Goal: Task Accomplishment & Management: Manage account settings

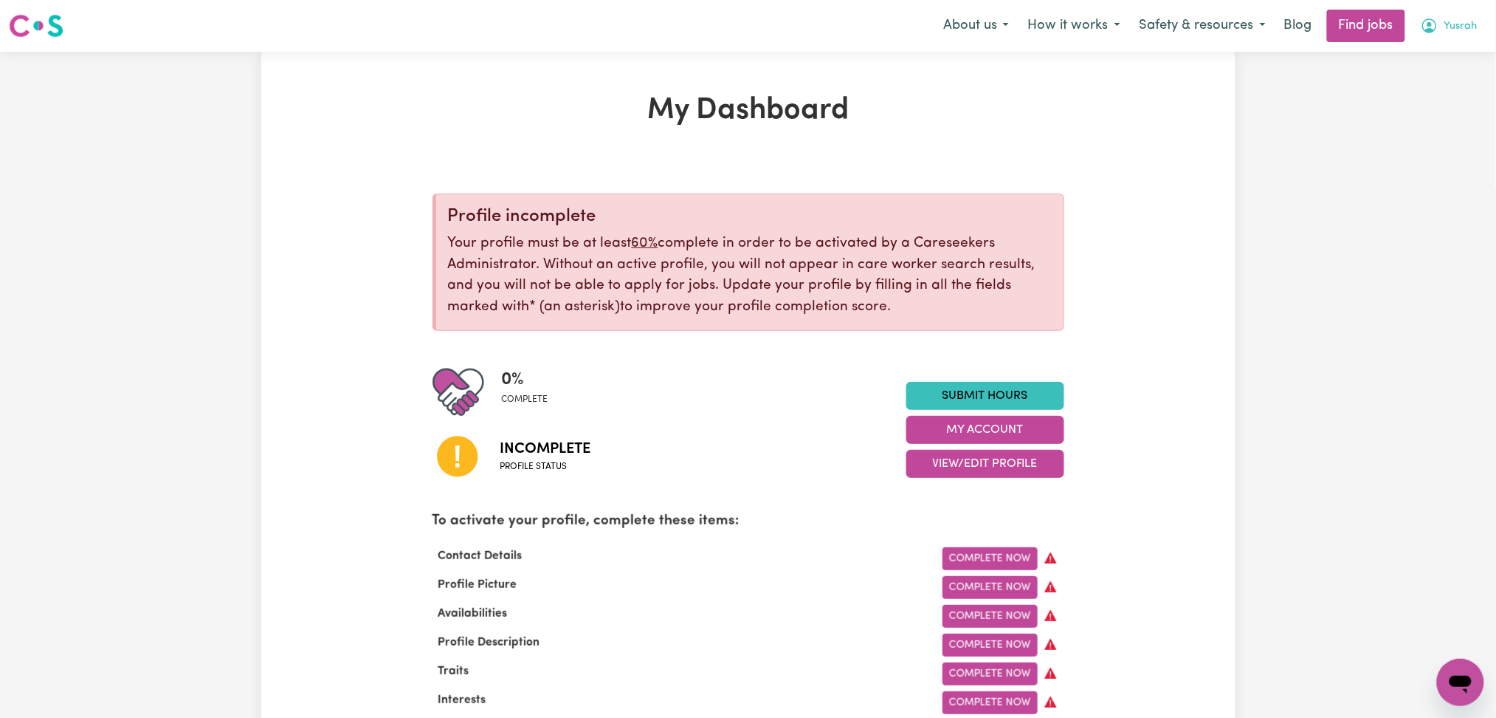
click at [1443, 35] on button "Yusrah" at bounding box center [1449, 25] width 76 height 31
click at [1415, 113] on link "Logout" at bounding box center [1428, 113] width 117 height 28
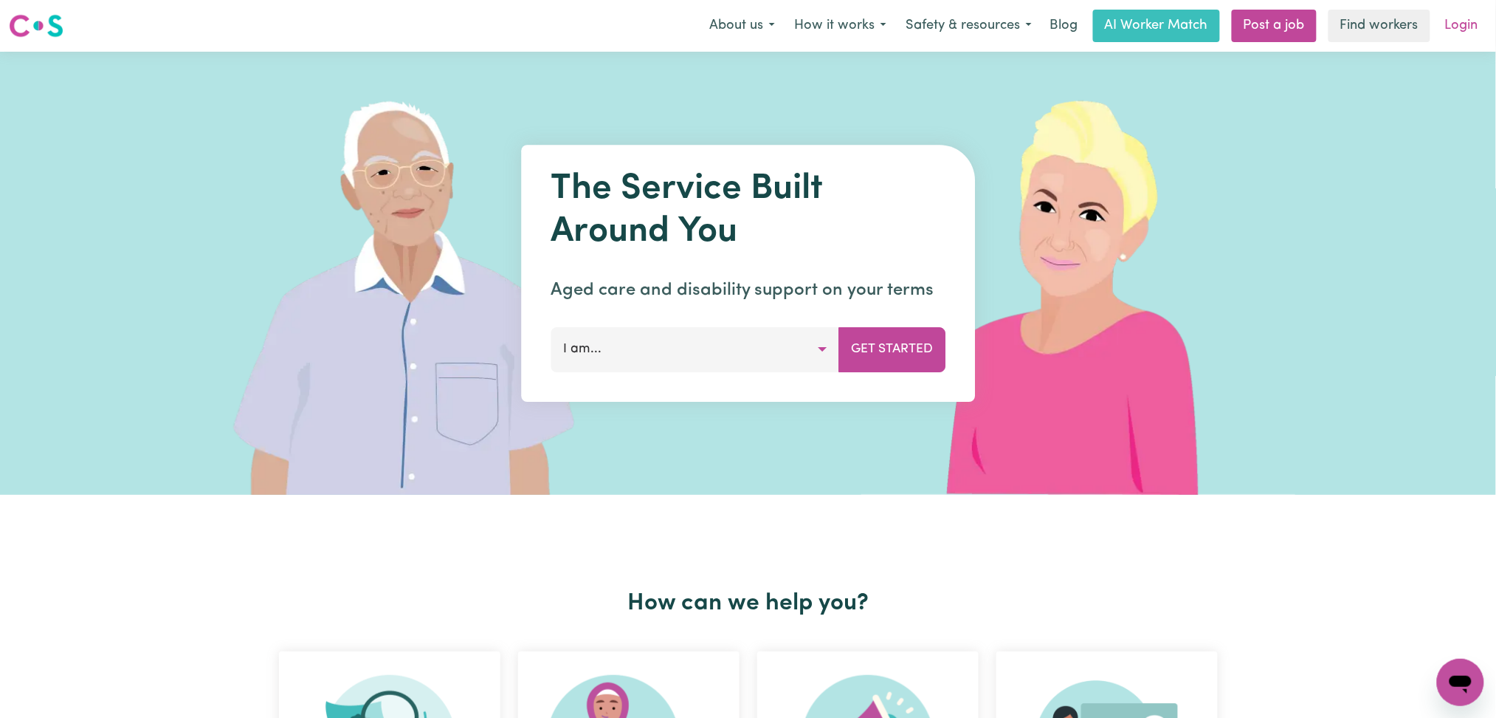
click at [1478, 24] on link "Login" at bounding box center [1462, 26] width 51 height 32
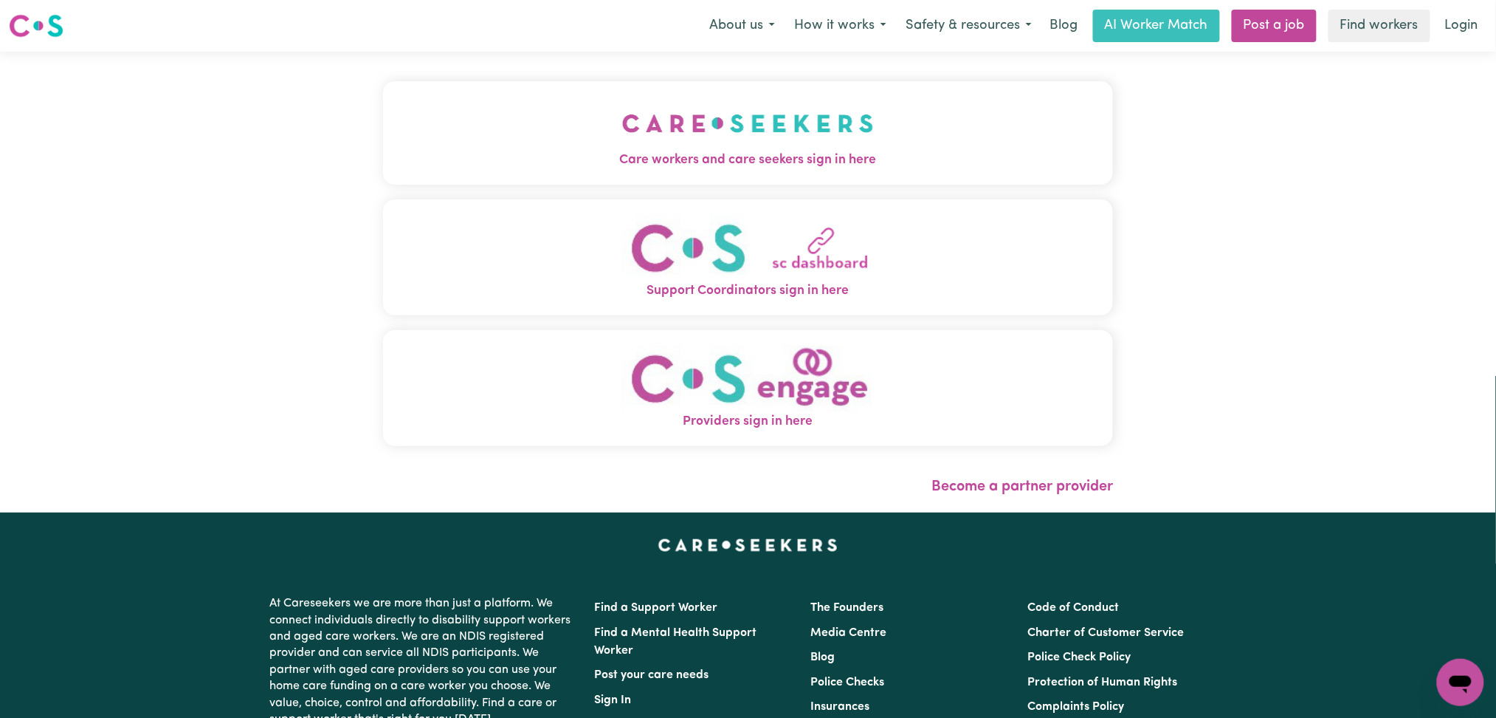
click at [751, 141] on button "Care workers and care seekers sign in here" at bounding box center [748, 132] width 731 height 103
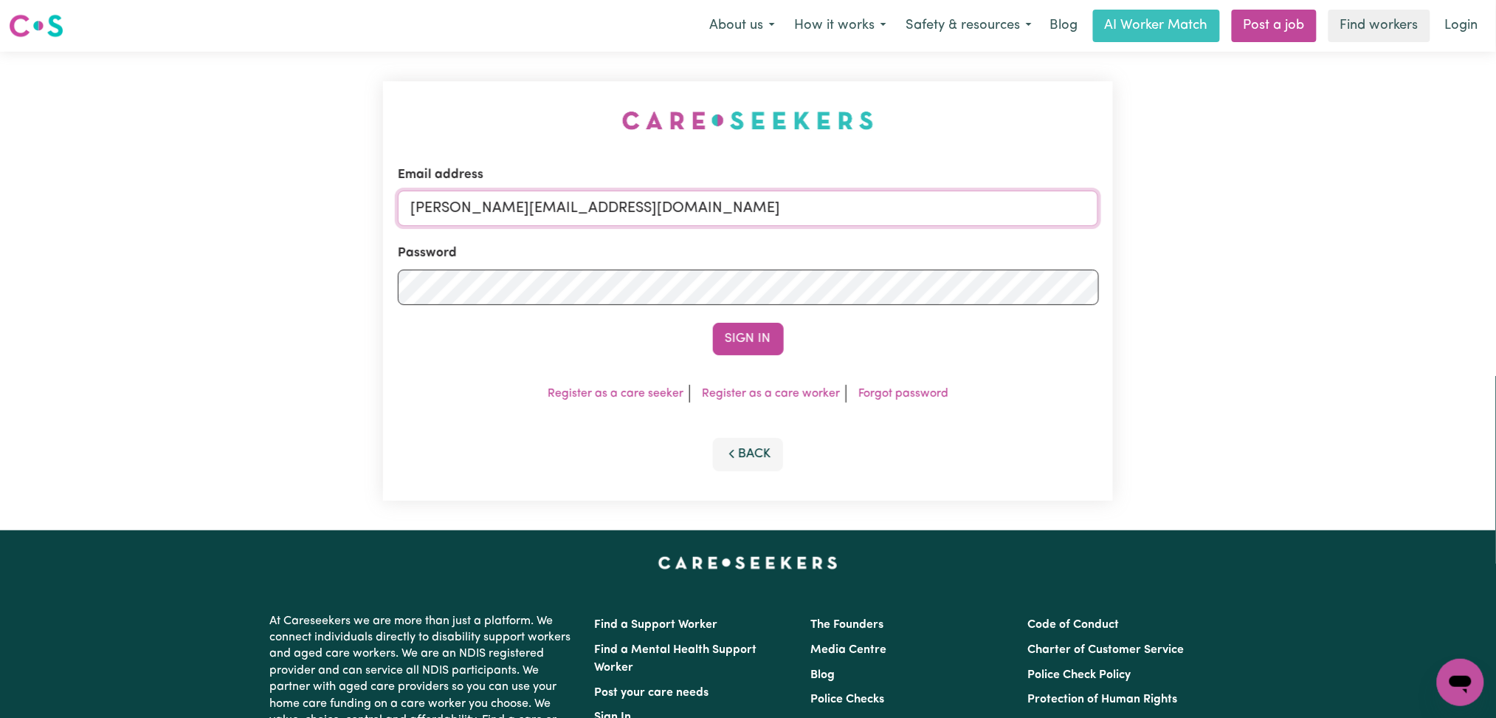
click at [660, 207] on input "[PERSON_NAME][EMAIL_ADDRESS][DOMAIN_NAME]" at bounding box center [748, 207] width 701 height 35
drag, startPoint x: 485, startPoint y: 194, endPoint x: 851, endPoint y: 193, distance: 366.1
click at [851, 193] on input "Superuser~[EMAIL_ADDRESS][DOMAIN_NAME]" at bounding box center [748, 207] width 701 height 35
type input "Superuser~[EMAIL_ADDRESS][DOMAIN_NAME]"
click at [738, 332] on button "Sign In" at bounding box center [748, 339] width 71 height 32
